Goal: Information Seeking & Learning: Learn about a topic

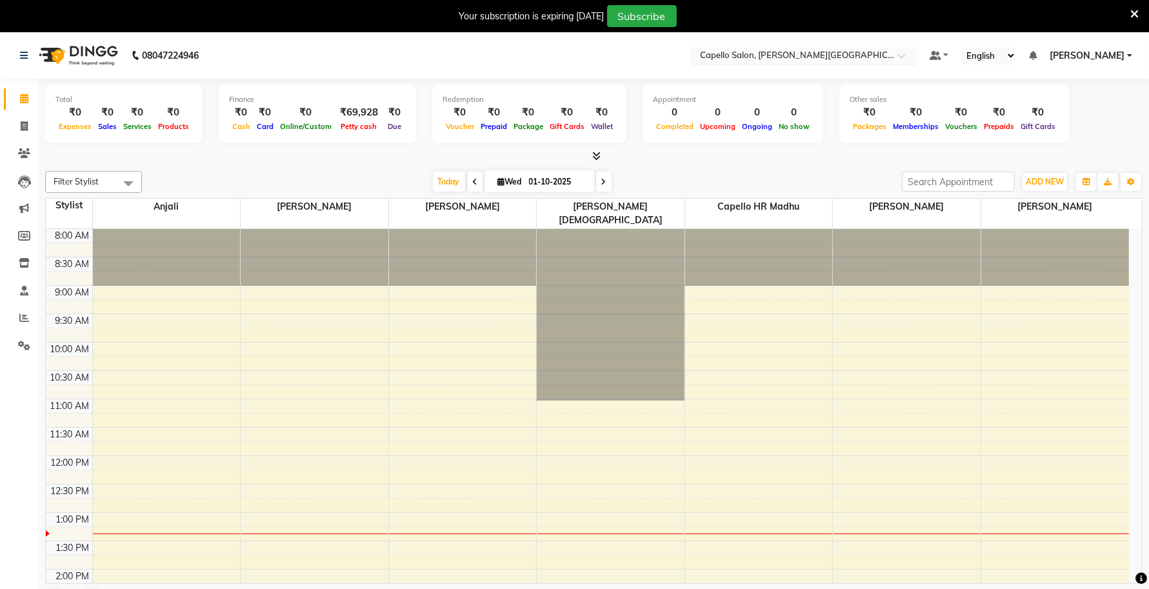
click at [828, 59] on input "text" at bounding box center [791, 56] width 187 height 13
type input "BHILAI"
click at [871, 78] on div "Capello Salon, Bhilai" at bounding box center [804, 76] width 225 height 23
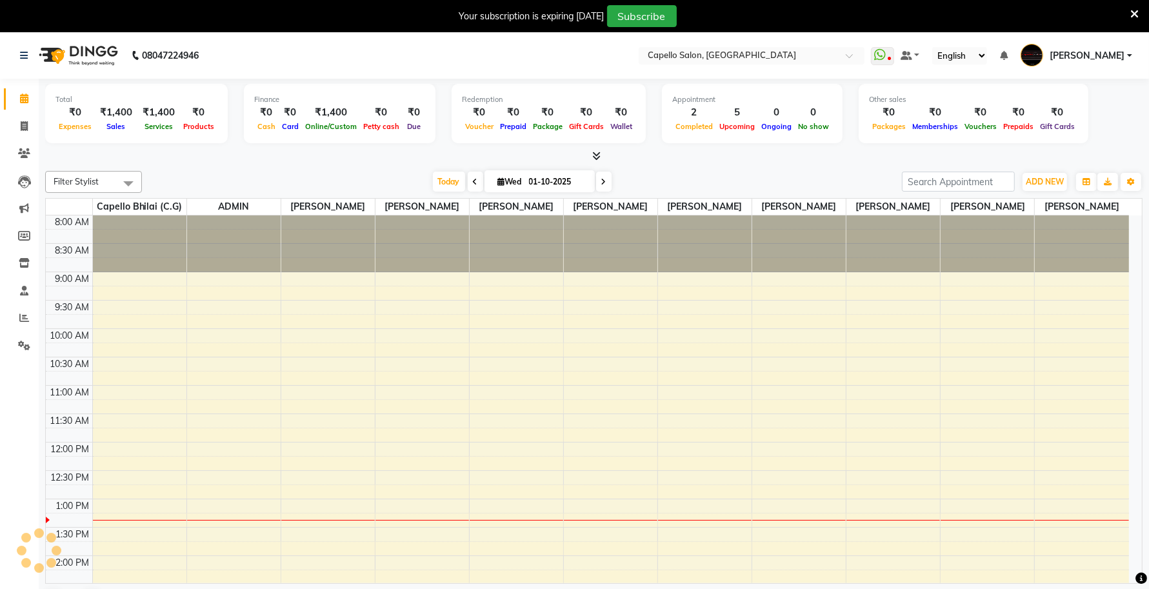
click at [1136, 8] on icon at bounding box center [1135, 14] width 8 height 12
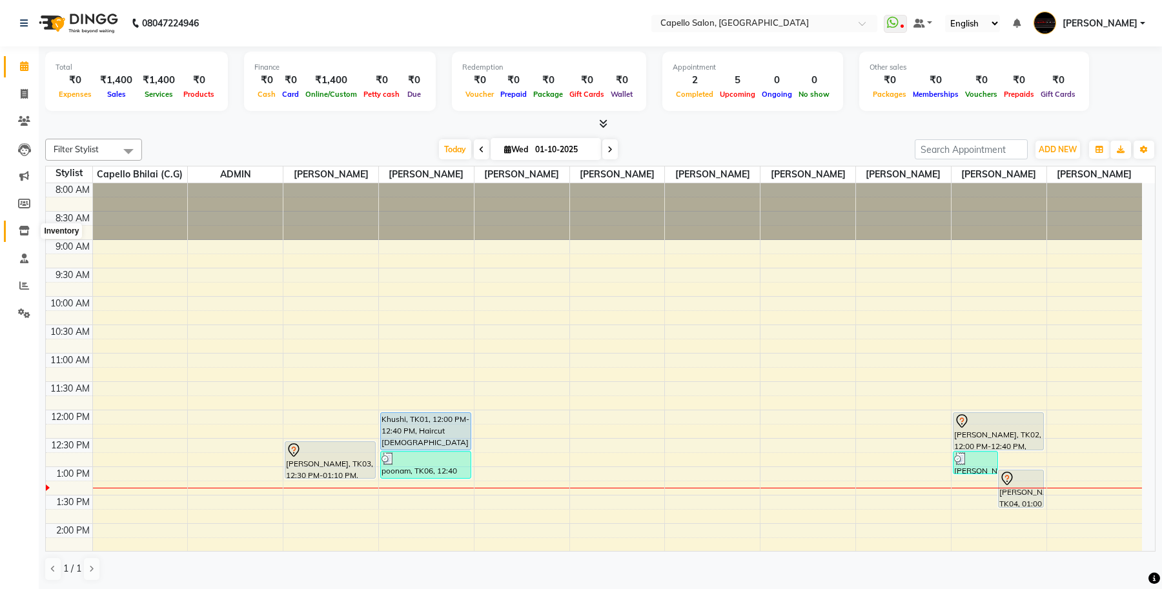
click at [26, 228] on icon at bounding box center [24, 231] width 11 height 10
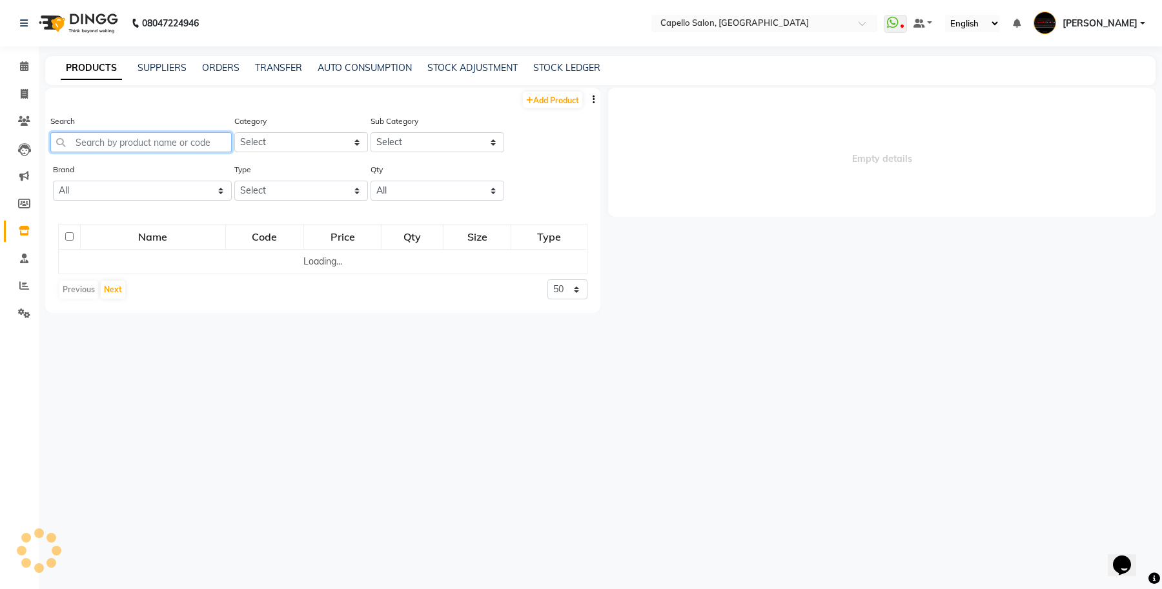
click at [161, 136] on input "text" at bounding box center [140, 142] width 181 height 20
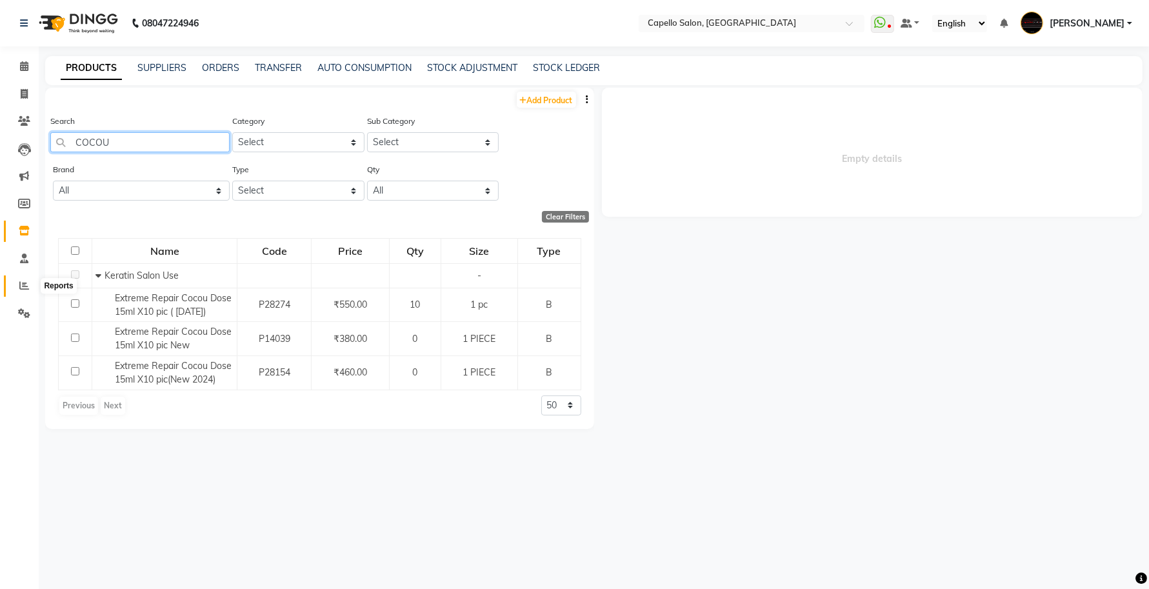
type input "COCOU"
click at [26, 288] on icon at bounding box center [24, 286] width 10 height 10
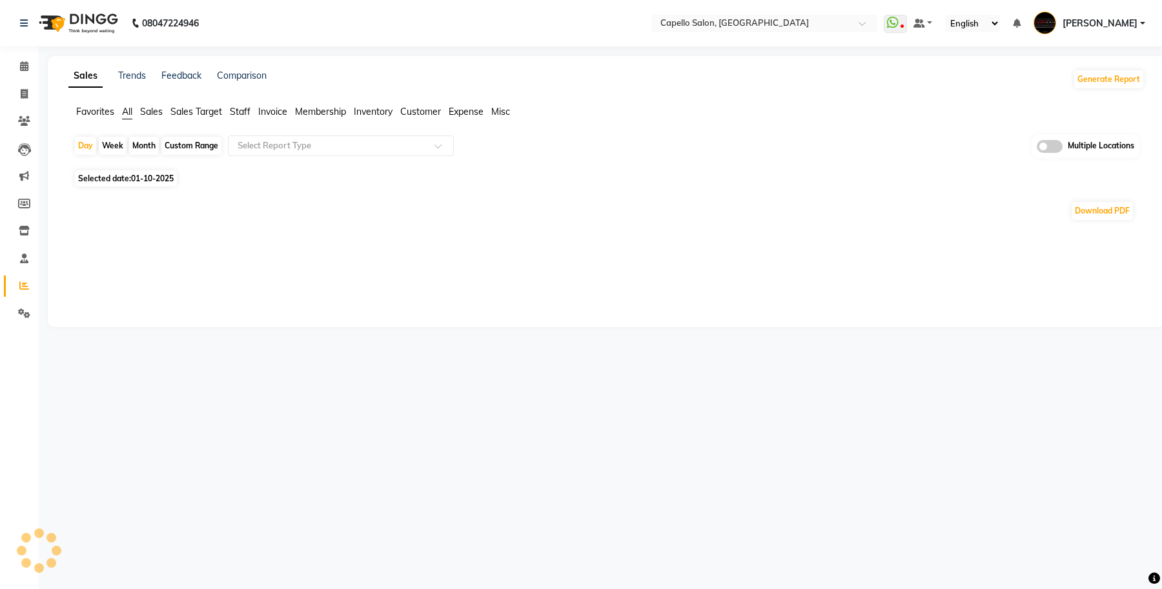
click at [375, 114] on span "Inventory" at bounding box center [373, 112] width 39 height 12
click at [214, 147] on div "Custom Range" at bounding box center [191, 146] width 60 height 18
select select "10"
select select "2025"
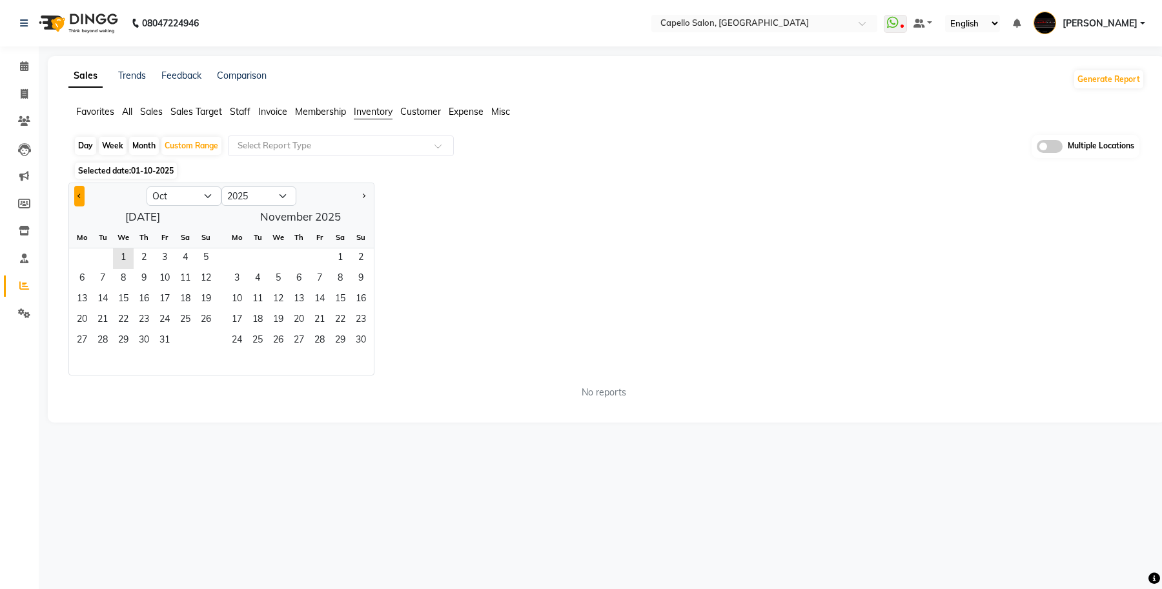
click at [79, 195] on span "Previous month" at bounding box center [79, 195] width 5 height 5
select select "9"
click at [169, 301] on span "19" at bounding box center [164, 300] width 21 height 21
click at [281, 262] on span "1" at bounding box center [278, 258] width 21 height 21
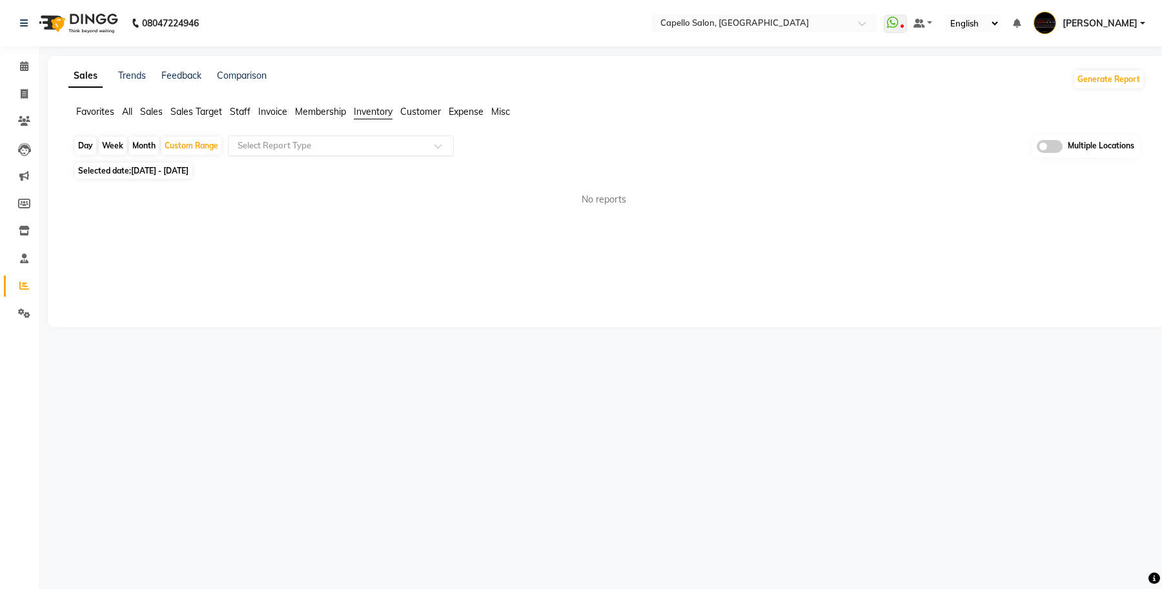
click at [339, 147] on input "text" at bounding box center [328, 145] width 186 height 13
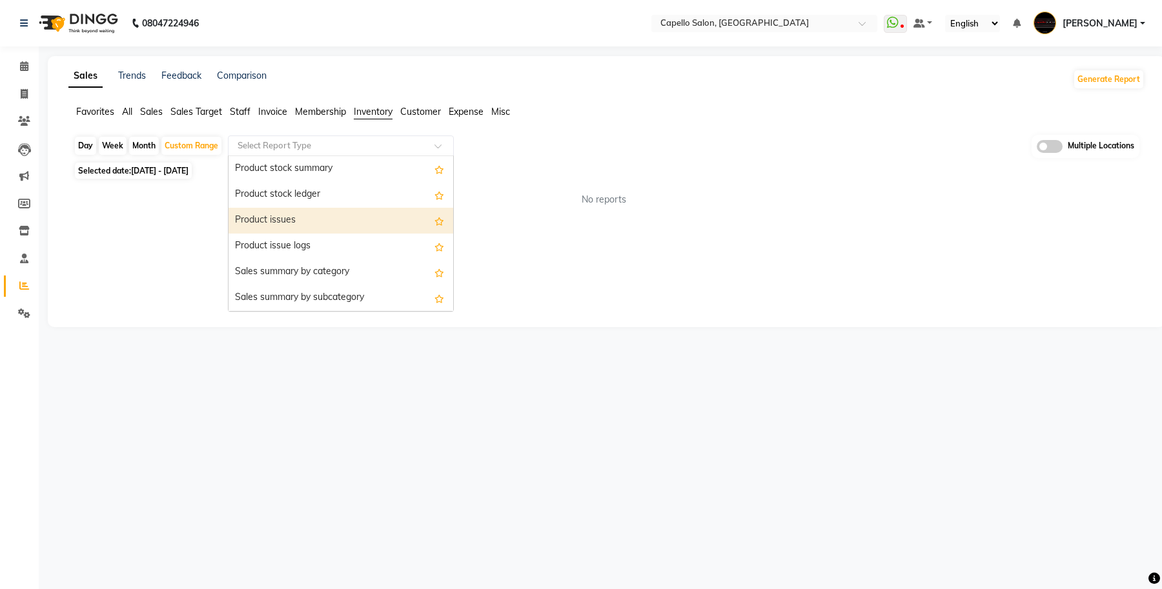
click at [333, 221] on div "Product issues" at bounding box center [340, 221] width 225 height 26
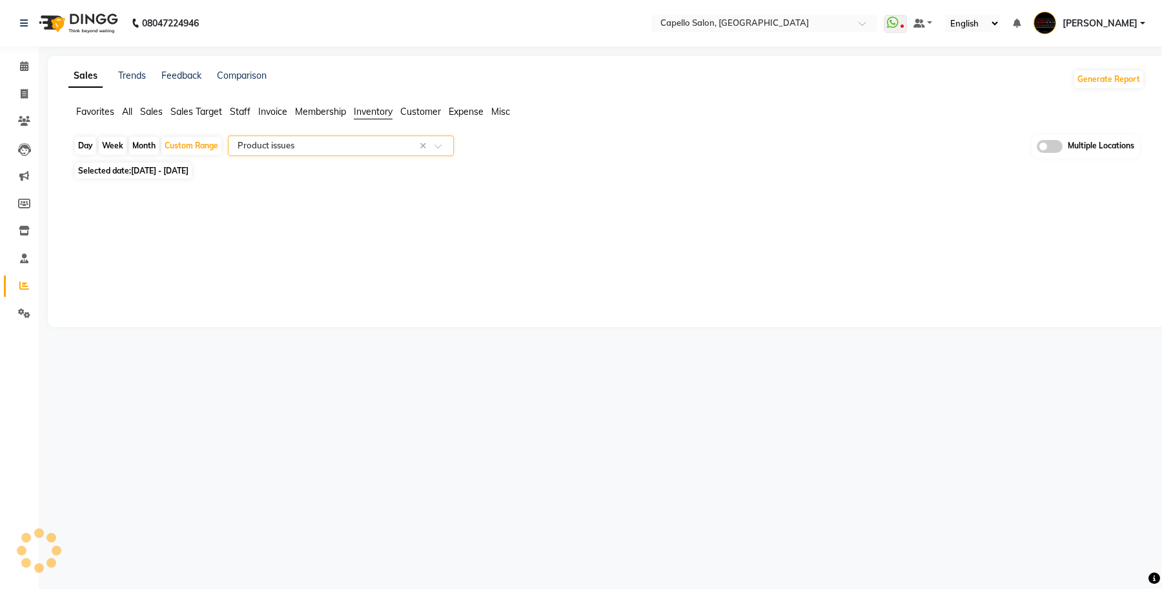
select select "full_report"
select select "csv"
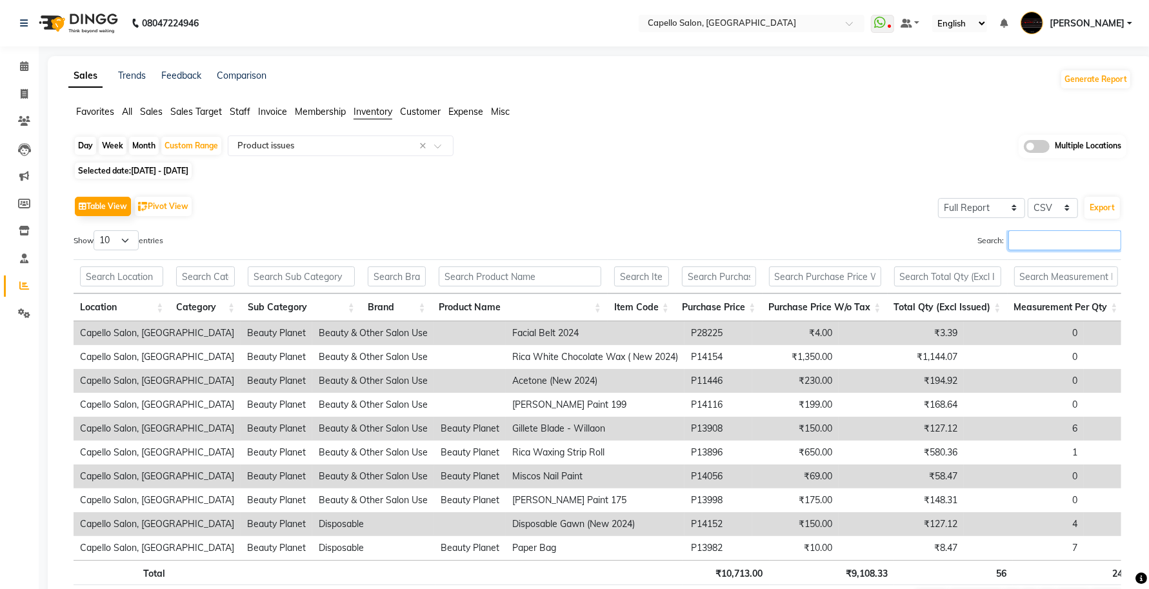
click at [1033, 243] on input "Search:" at bounding box center [1065, 240] width 113 height 20
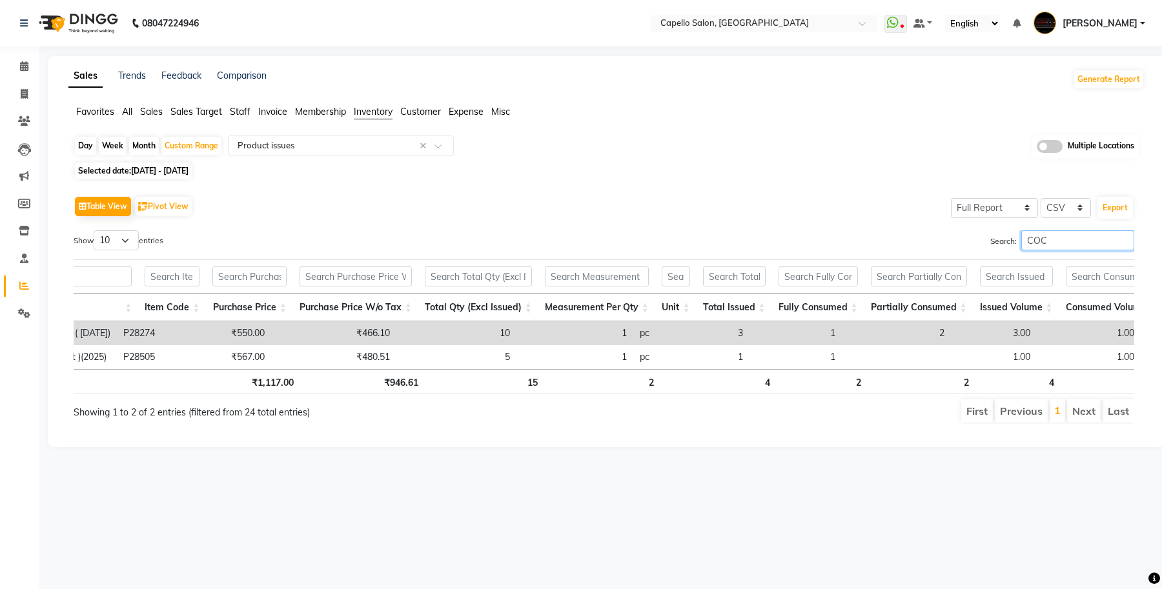
scroll to position [0, 549]
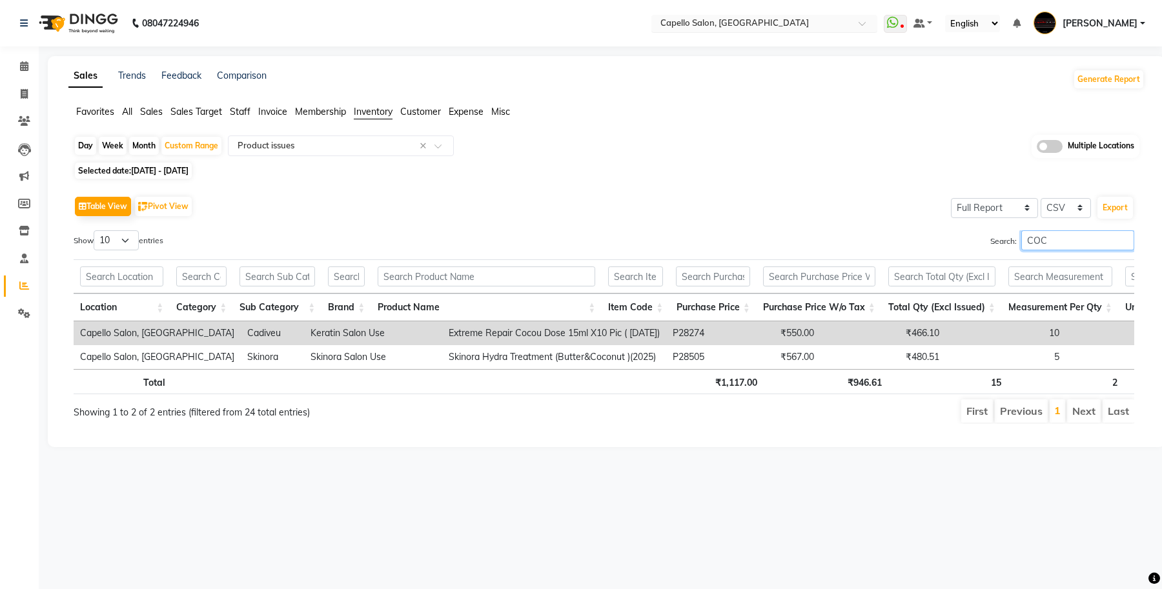
type input "COC"
click at [844, 23] on input "text" at bounding box center [751, 24] width 187 height 13
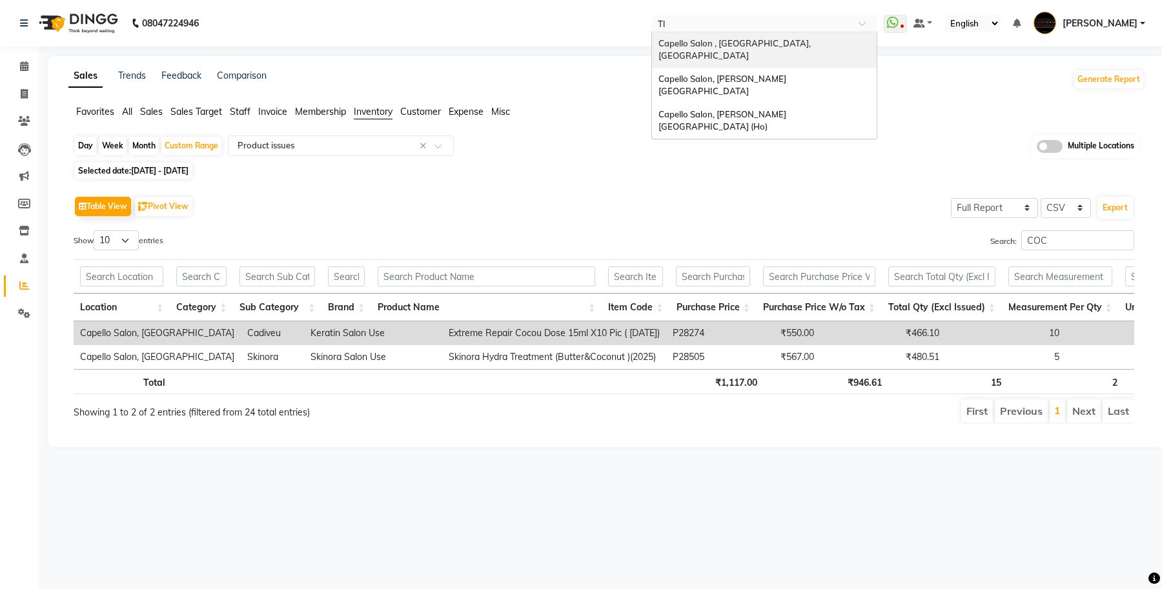
type input "TIL"
click at [847, 48] on div "Capello Salon, [PERSON_NAME][GEOGRAPHIC_DATA] (Ho)" at bounding box center [764, 49] width 225 height 35
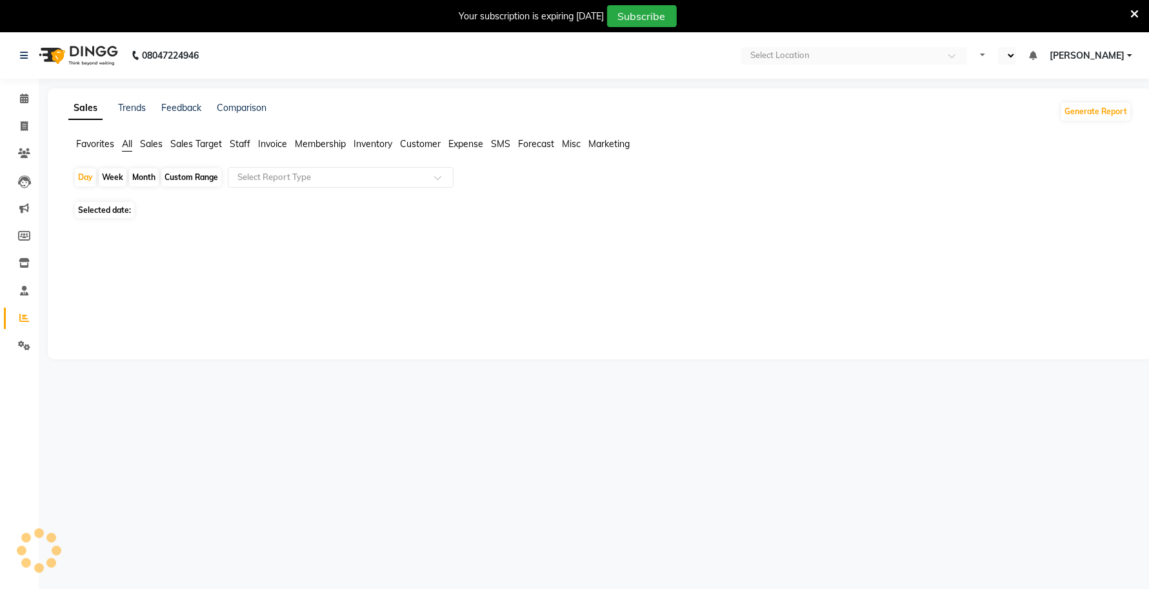
select select "en"
